Goal: Task Accomplishment & Management: Use online tool/utility

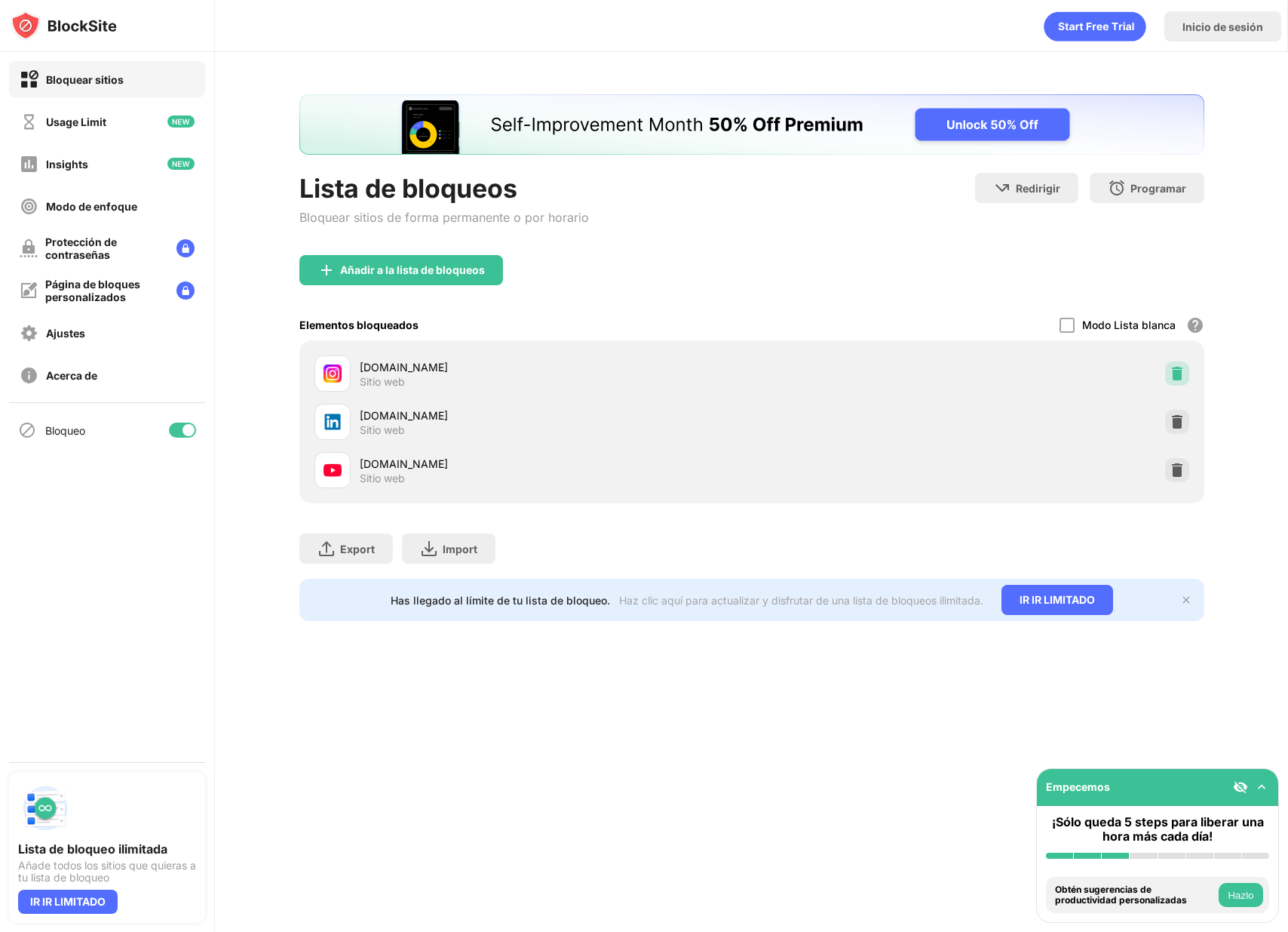
click at [1179, 370] on img at bounding box center [1177, 374] width 15 height 15
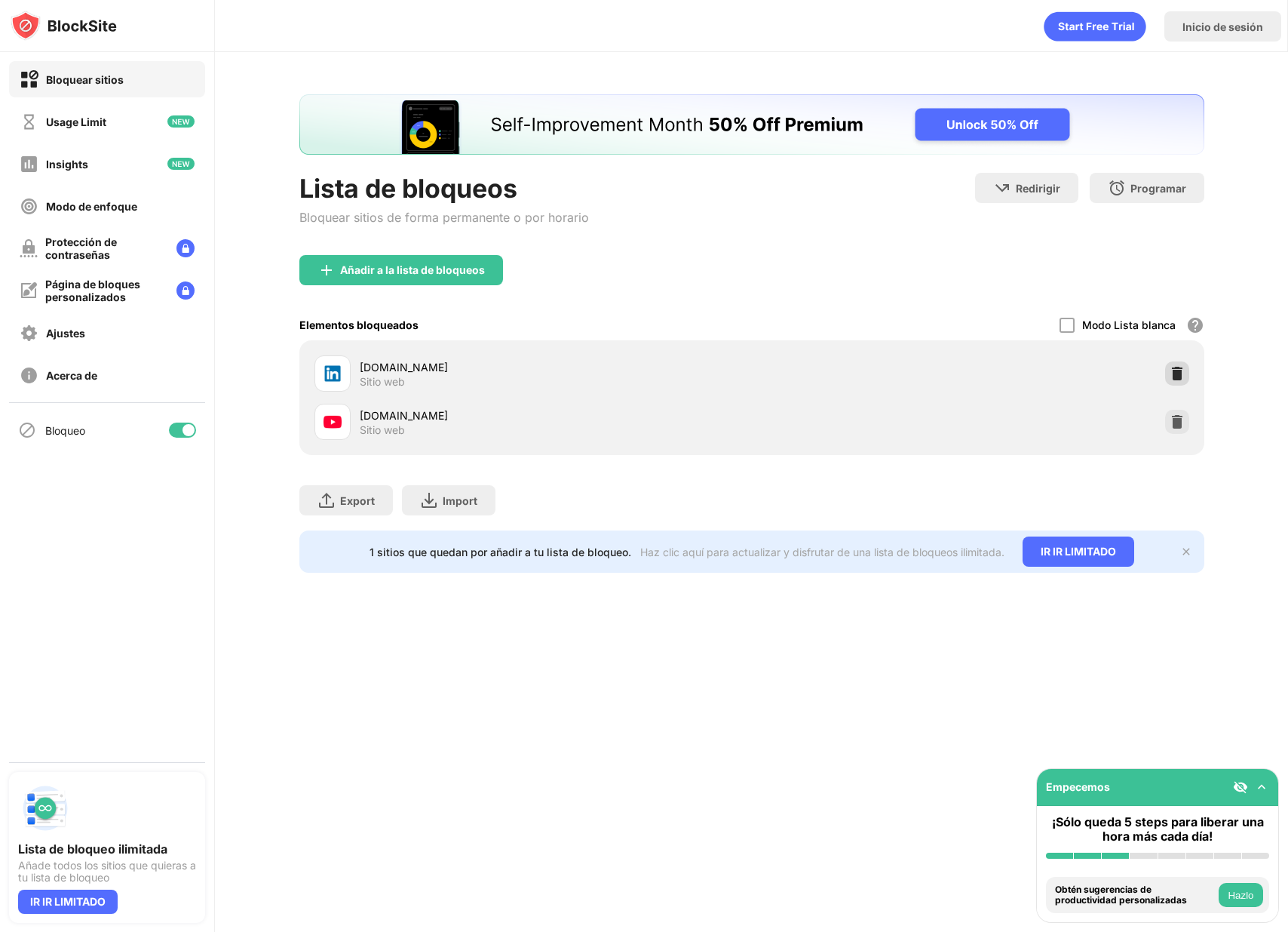
click at [1174, 371] on img at bounding box center [1177, 374] width 15 height 15
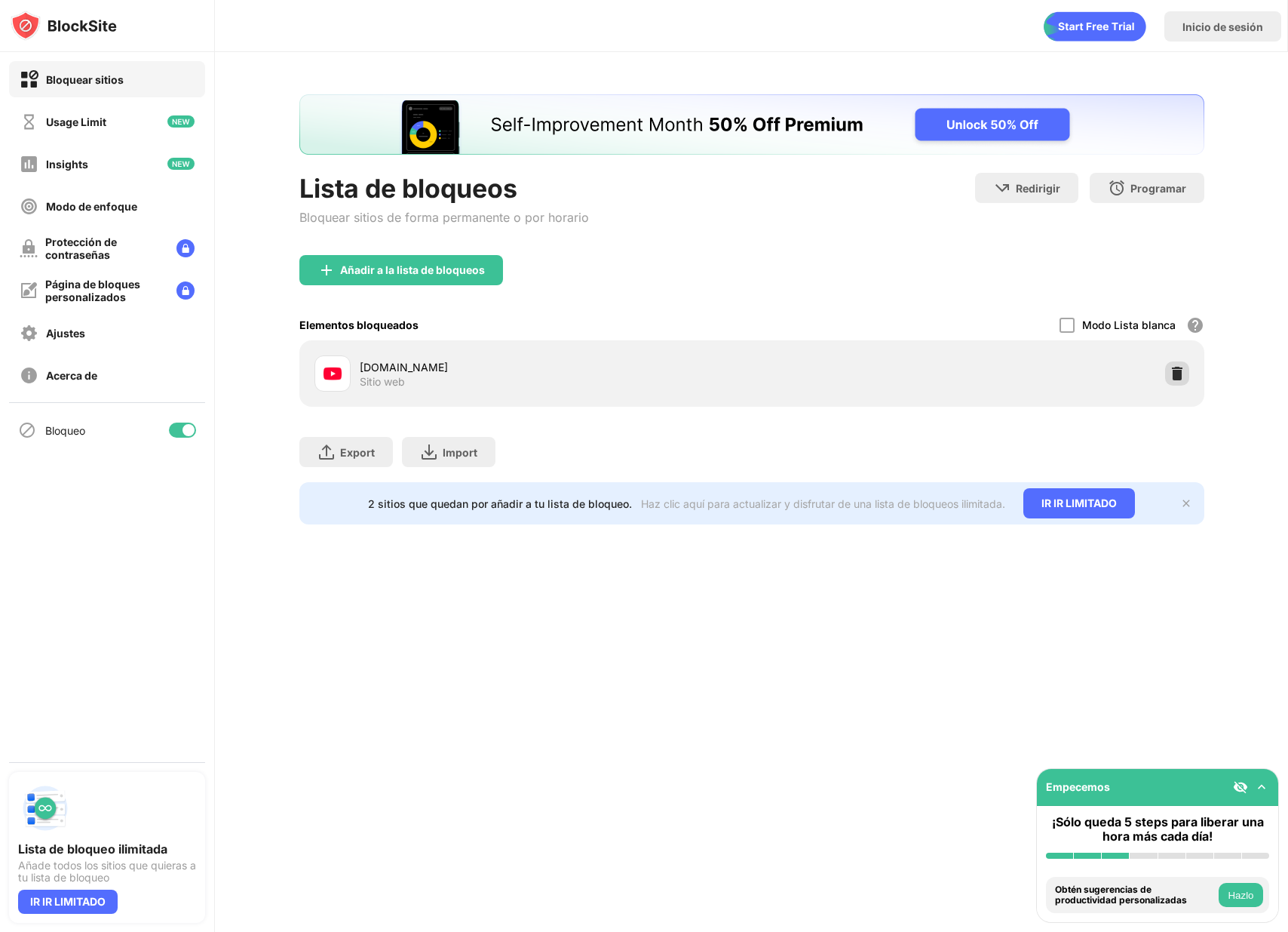
click at [1173, 378] on img at bounding box center [1177, 374] width 15 height 15
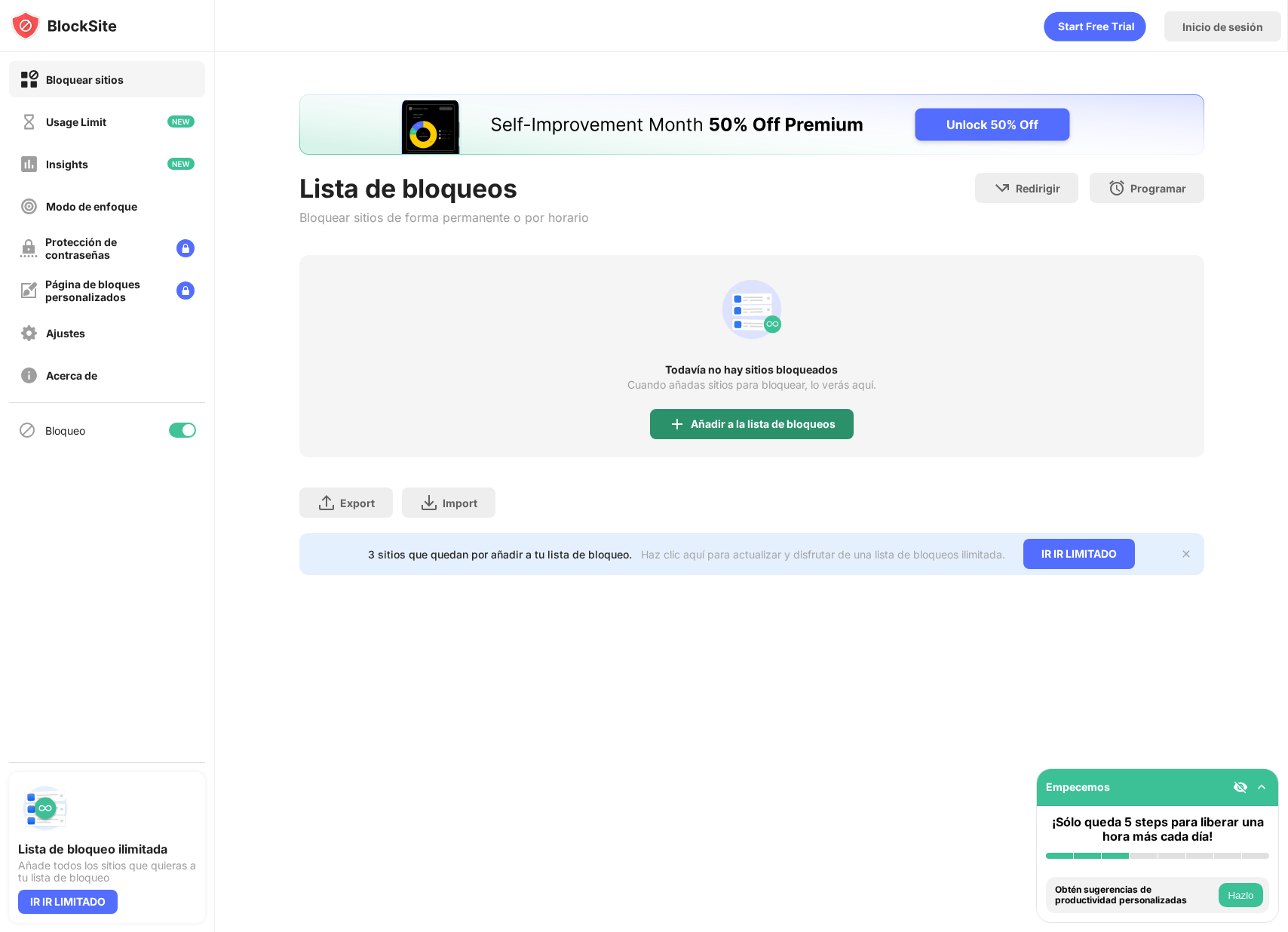
click at [744, 431] on div "Añadir a la lista de bloqueos" at bounding box center [752, 424] width 203 height 30
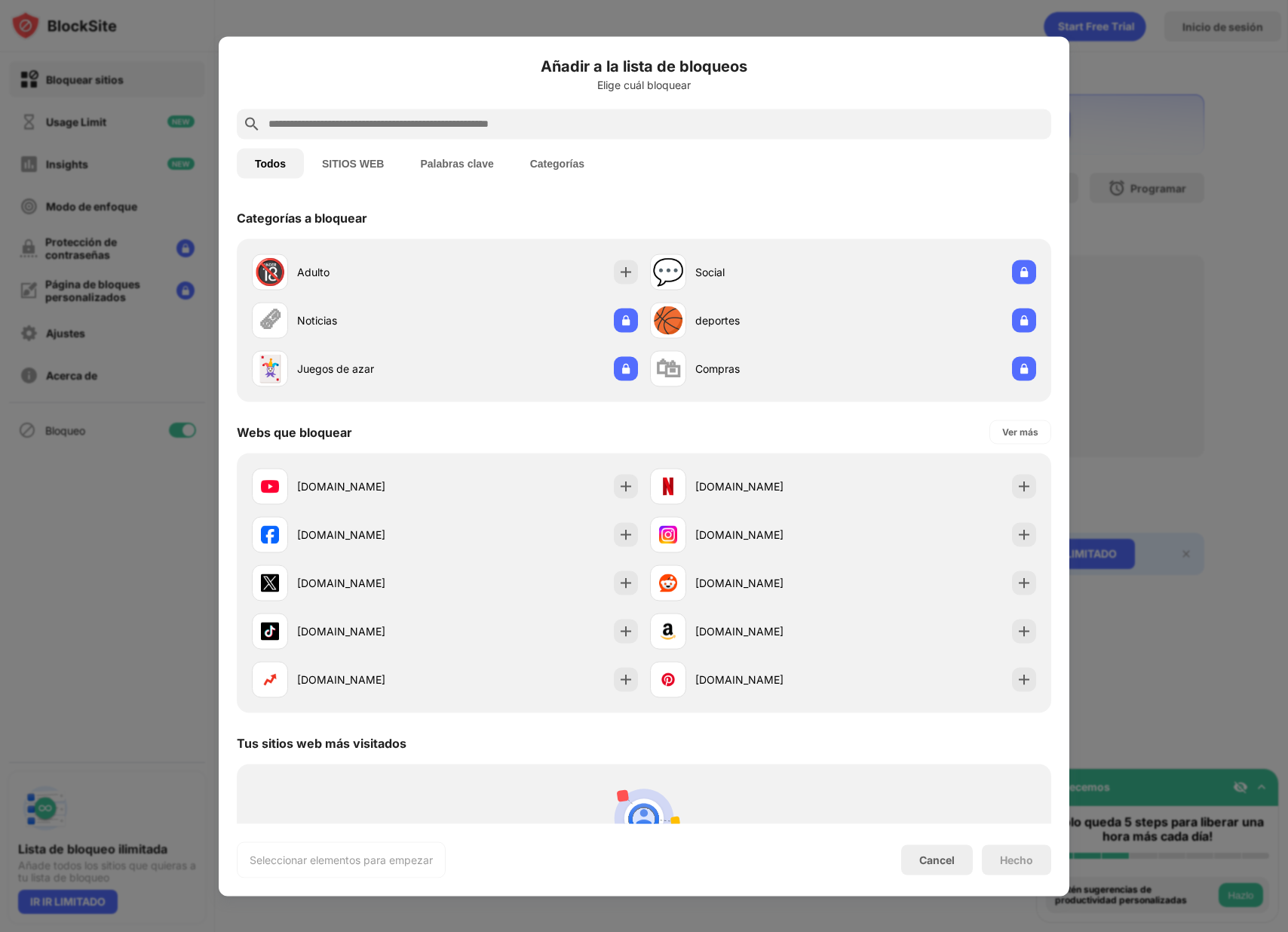
click at [409, 124] on input "text" at bounding box center [656, 124] width 778 height 18
click at [1013, 541] on div at bounding box center [1024, 534] width 24 height 24
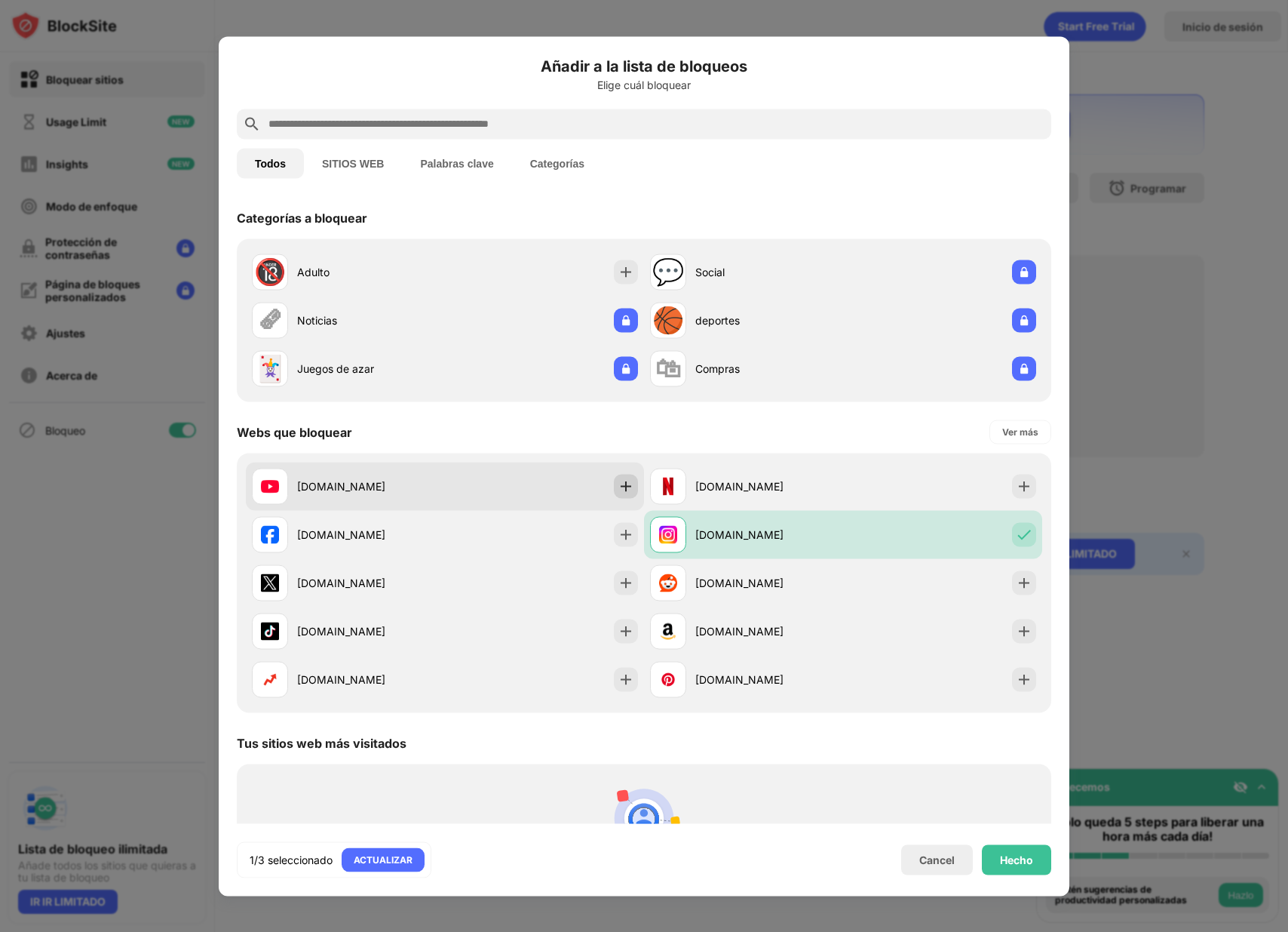
click at [622, 484] on img at bounding box center [625, 485] width 15 height 15
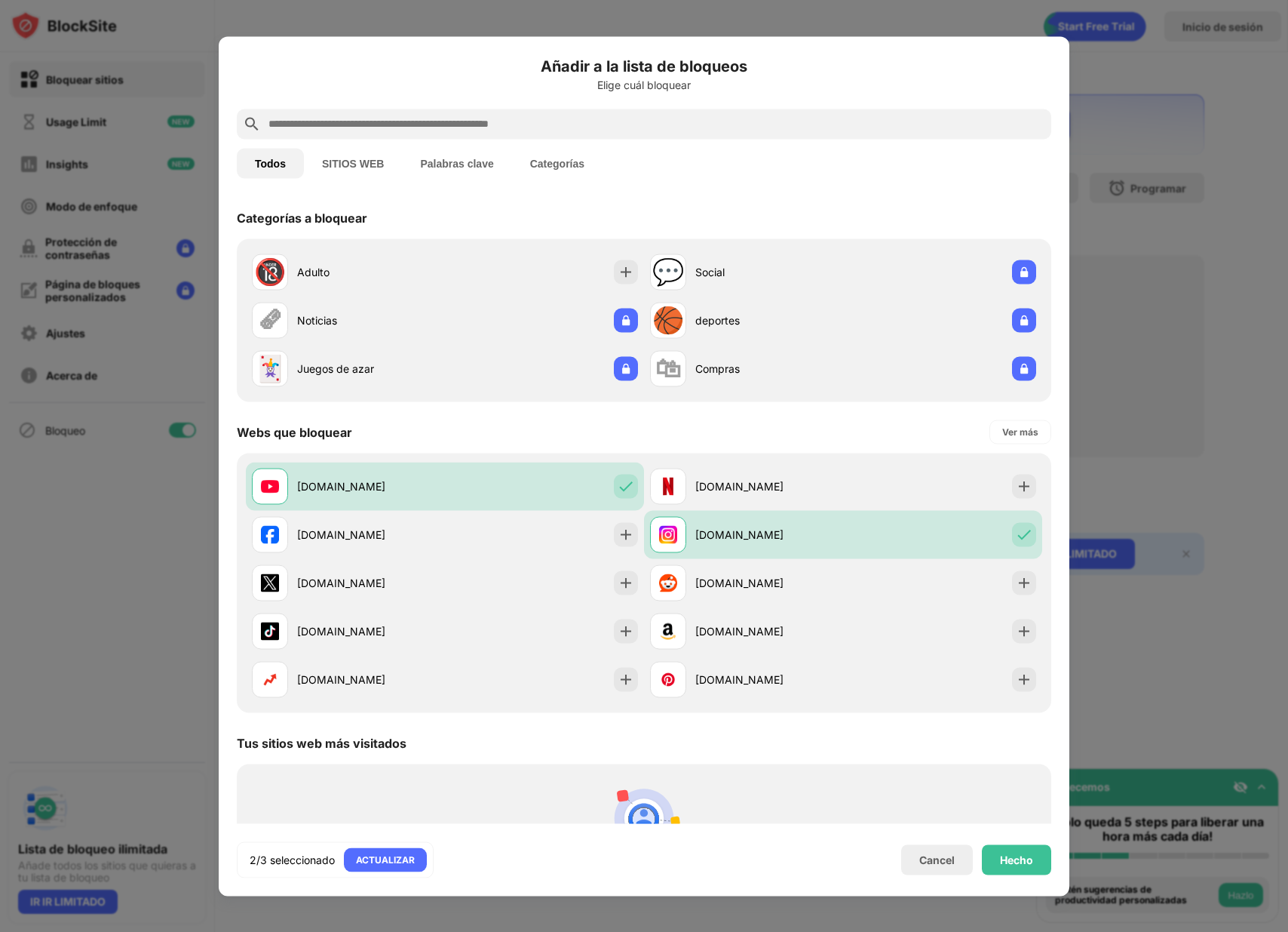
click at [486, 128] on input "text" at bounding box center [656, 124] width 778 height 18
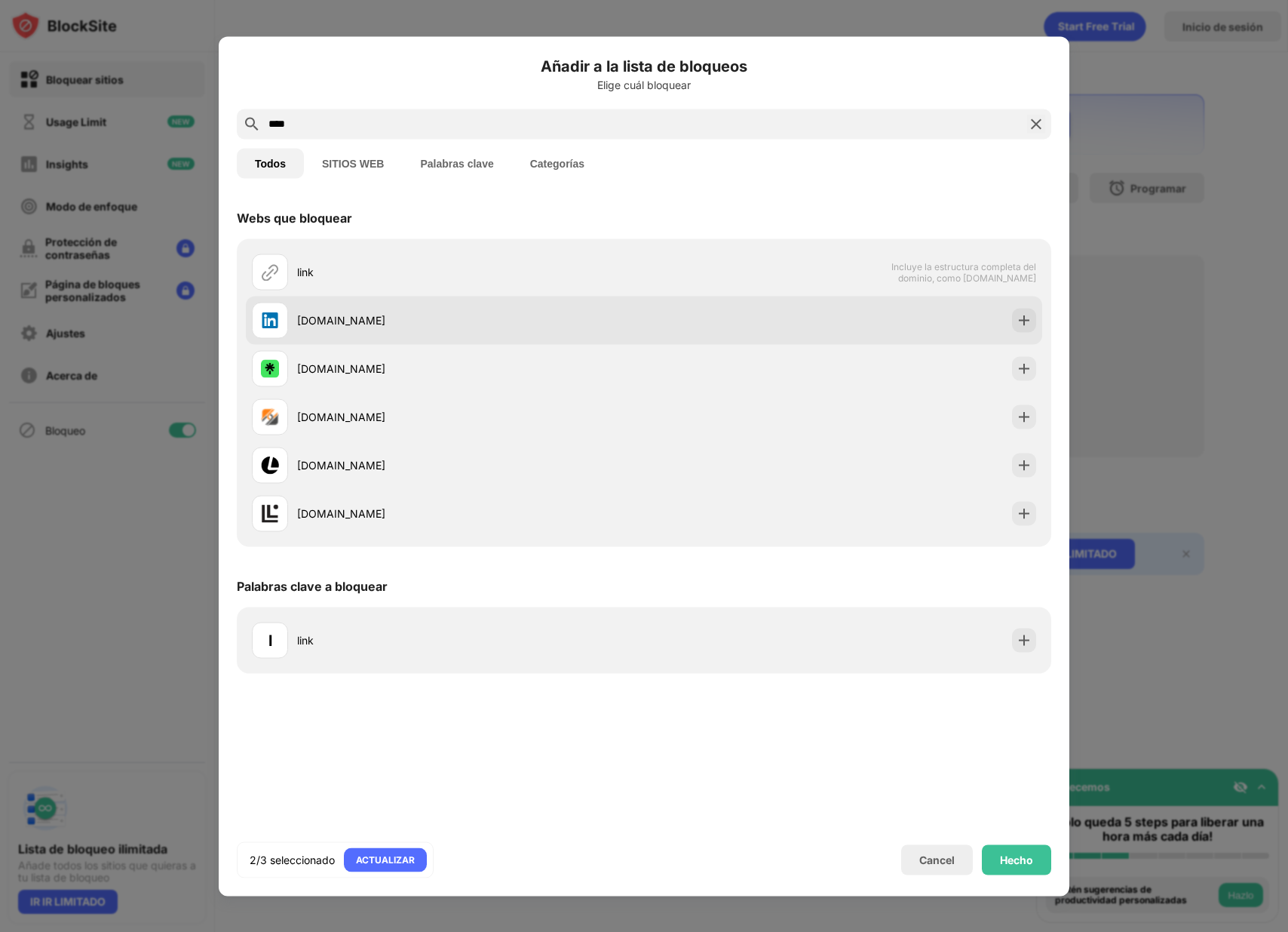
type input "****"
click at [1023, 323] on img at bounding box center [1024, 319] width 15 height 15
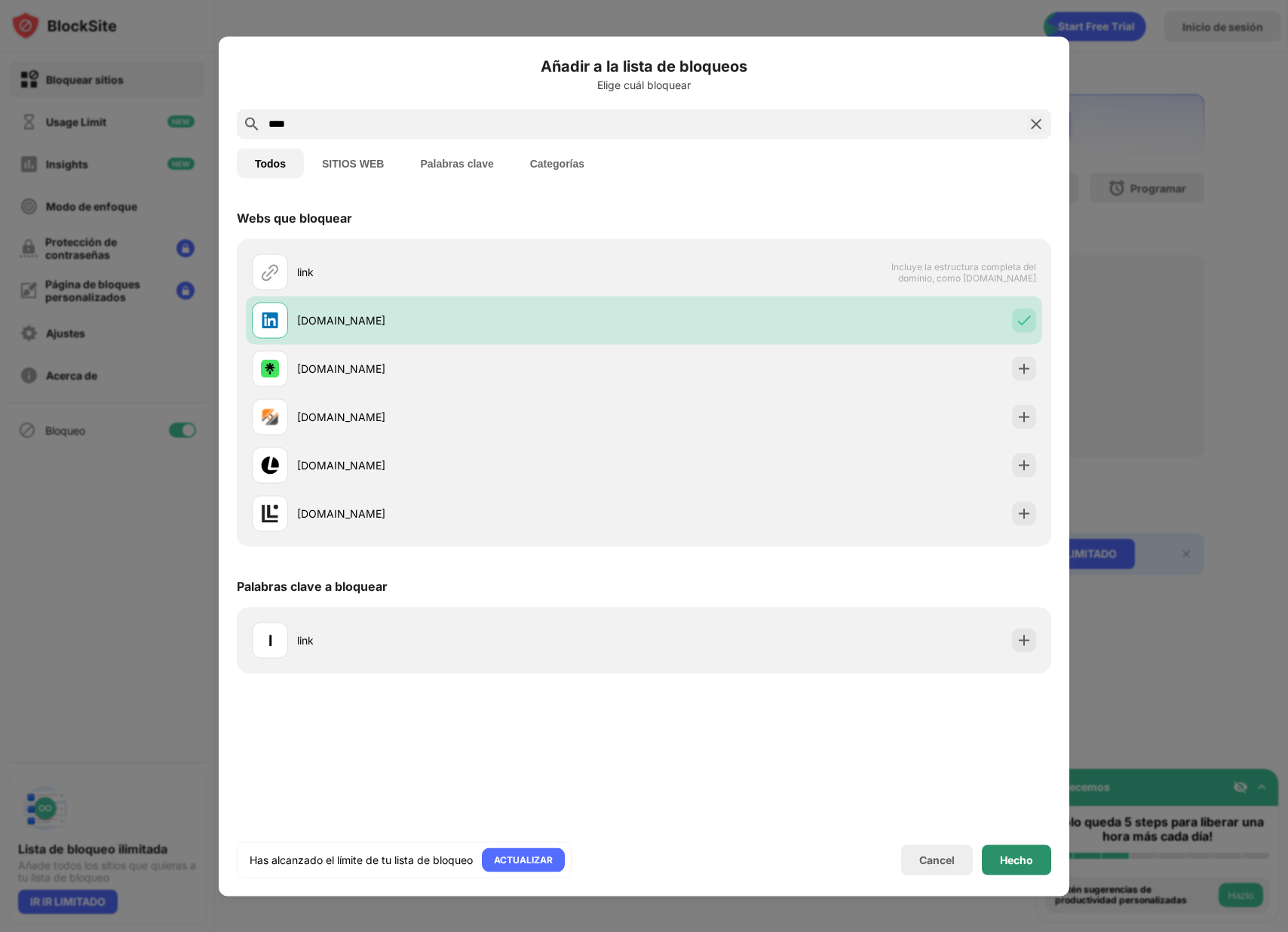
click at [1008, 863] on div "Hecho" at bounding box center [1016, 859] width 33 height 12
